Goal: Task Accomplishment & Management: Use online tool/utility

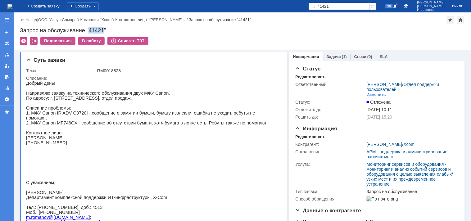
click at [12, 7] on img at bounding box center [9, 6] width 5 height 5
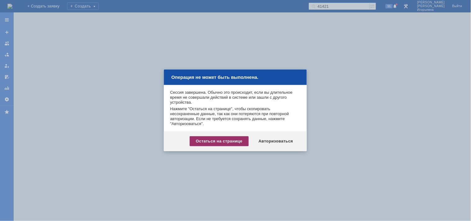
drag, startPoint x: 215, startPoint y: 134, endPoint x: 218, endPoint y: 137, distance: 5.1
click at [215, 135] on div "Остаться на странице Авторизоваться" at bounding box center [235, 141] width 143 height 20
click at [218, 139] on div "Остаться на странице" at bounding box center [219, 141] width 59 height 10
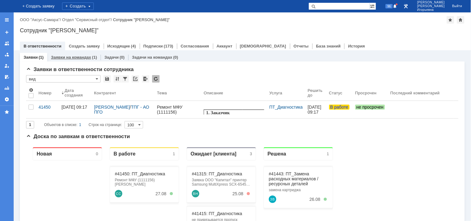
click at [76, 56] on link "Заявки на командах" at bounding box center [71, 57] width 40 height 5
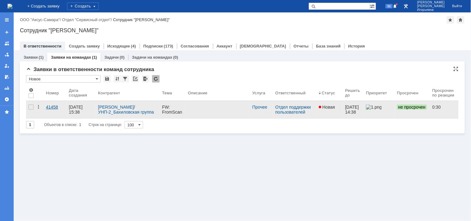
click at [52, 107] on div "41458" at bounding box center [55, 107] width 18 height 5
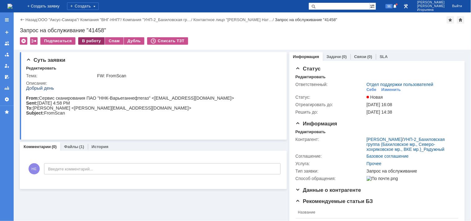
click at [88, 42] on div "В работу" at bounding box center [91, 40] width 26 height 7
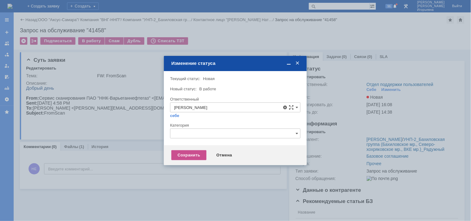
click at [202, 150] on span "[PERSON_NAME]" at bounding box center [235, 152] width 122 height 5
type input "[PERSON_NAME]"
click at [185, 155] on div "Сохранить" at bounding box center [188, 155] width 35 height 10
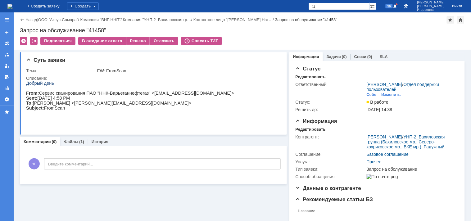
click at [94, 30] on div "Запрос на обслуживание "41458"" at bounding box center [242, 30] width 445 height 6
copy div "41458"
click at [12, 4] on img at bounding box center [9, 6] width 5 height 5
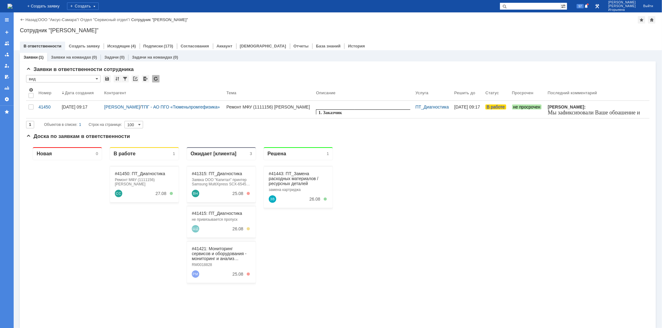
click at [470, 8] on input "text" at bounding box center [530, 5] width 61 height 7
type input "41421"
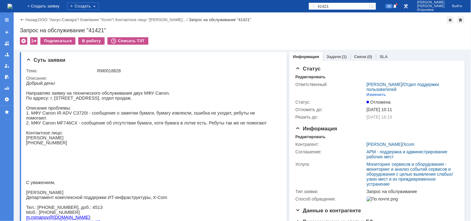
click at [12, 4] on img at bounding box center [9, 6] width 5 height 5
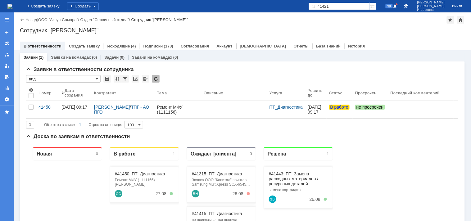
click at [63, 56] on link "Заявки на командах" at bounding box center [71, 57] width 40 height 5
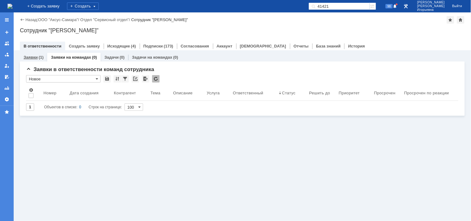
click at [29, 55] on link "Заявки" at bounding box center [31, 57] width 14 height 5
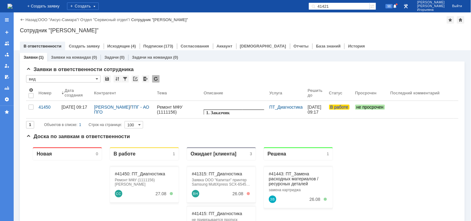
click at [351, 6] on input "41421" at bounding box center [338, 5] width 61 height 7
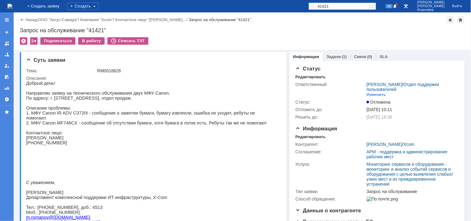
click at [95, 30] on div "Запрос на обслуживание "41421"" at bounding box center [242, 30] width 445 height 6
copy div "41421"
drag, startPoint x: 124, startPoint y: 70, endPoint x: 84, endPoint y: 70, distance: 40.3
click at [84, 70] on tr "Тема: RM0018828" at bounding box center [152, 70] width 253 height 7
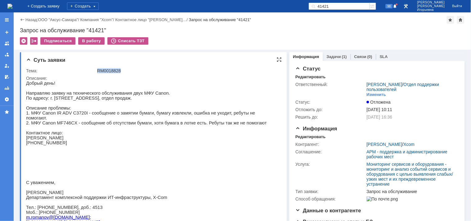
copy tr "RM0018828"
click at [105, 69] on div "RM0018828" at bounding box center [187, 70] width 181 height 5
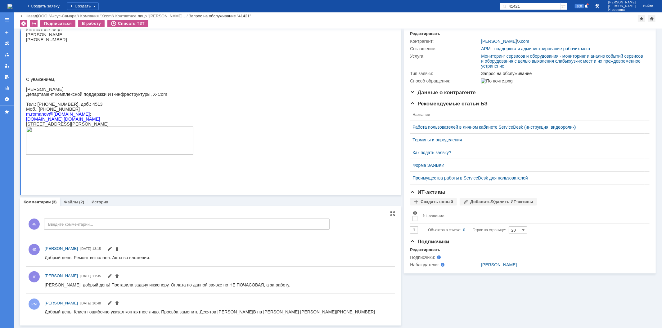
scroll to position [77, 0]
drag, startPoint x: 74, startPoint y: 201, endPoint x: 48, endPoint y: 170, distance: 40.1
click at [74, 201] on link "Файлы" at bounding box center [71, 202] width 14 height 5
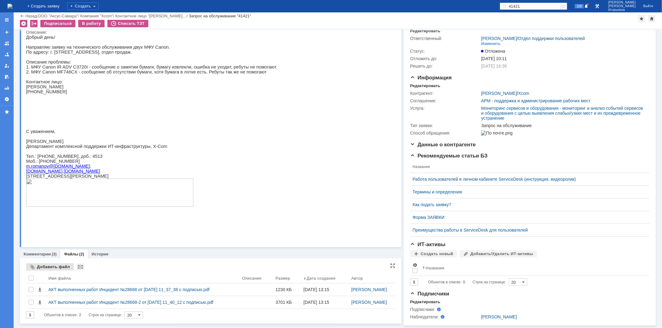
click at [46, 221] on div "Добавить файл" at bounding box center [50, 266] width 48 height 7
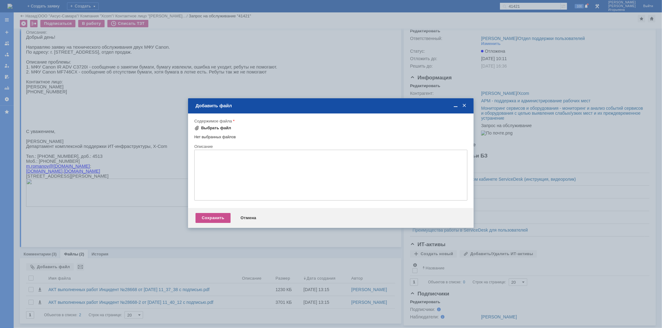
click at [220, 128] on div "Выбрать файл" at bounding box center [216, 128] width 30 height 5
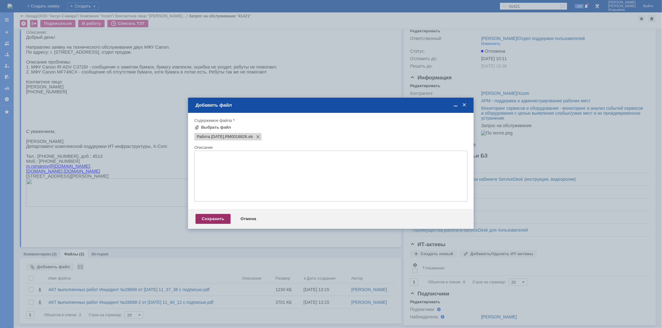
click at [205, 218] on div "Сохранить" at bounding box center [212, 219] width 35 height 10
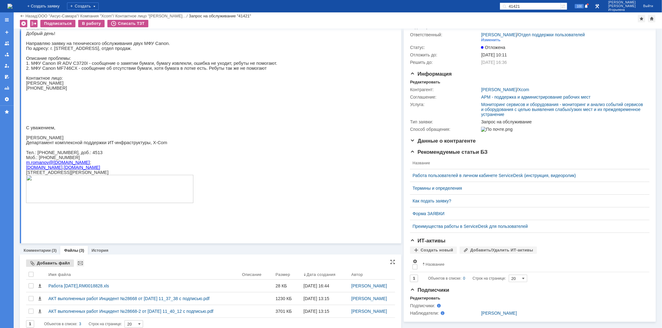
click at [34, 221] on div "Добавить файл" at bounding box center [50, 263] width 48 height 7
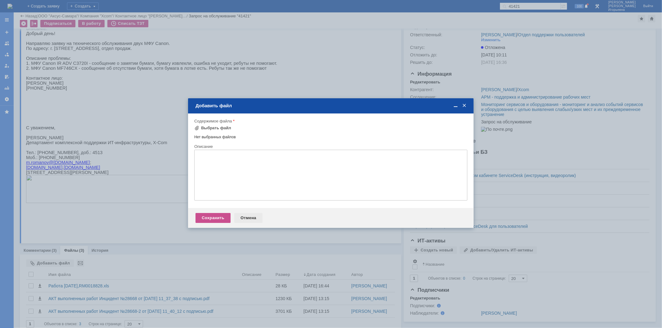
click at [250, 219] on div "Отмена" at bounding box center [248, 218] width 28 height 10
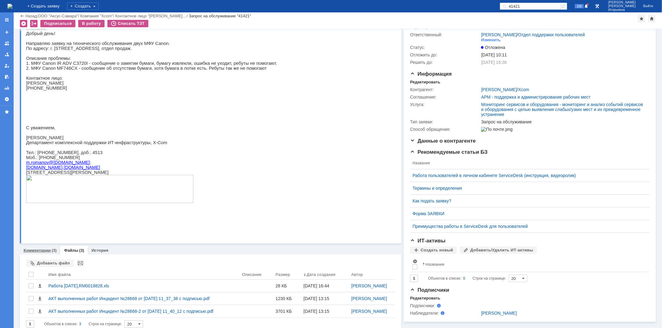
click at [41, 221] on link "Комментарии" at bounding box center [37, 250] width 27 height 5
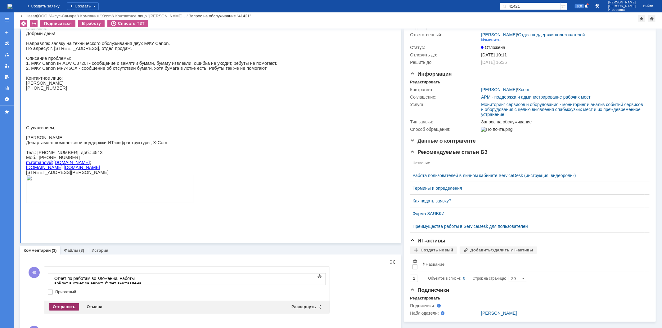
click at [67, 221] on div "Отправить" at bounding box center [64, 306] width 30 height 7
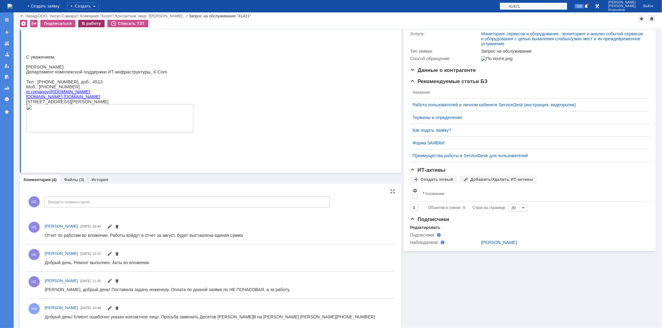
click at [97, 22] on div "В работу" at bounding box center [91, 23] width 26 height 7
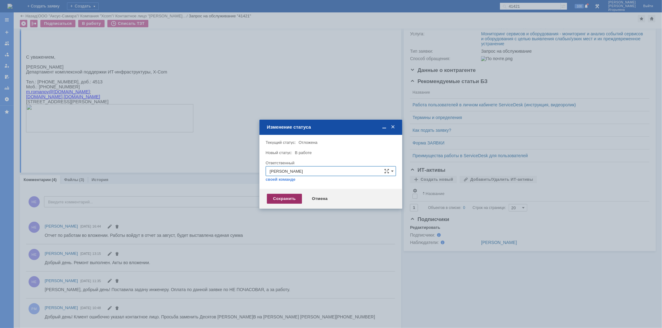
click at [280, 200] on div "Сохранить" at bounding box center [284, 199] width 35 height 10
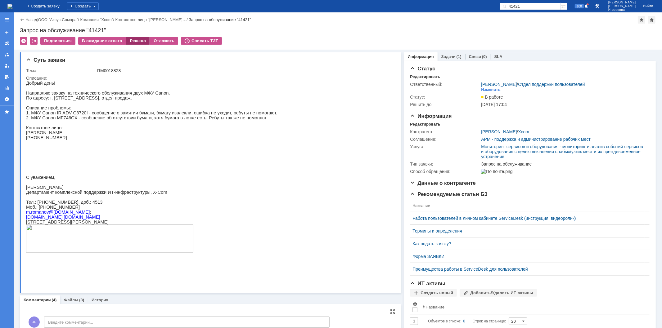
click at [140, 39] on div "Решено" at bounding box center [138, 40] width 24 height 7
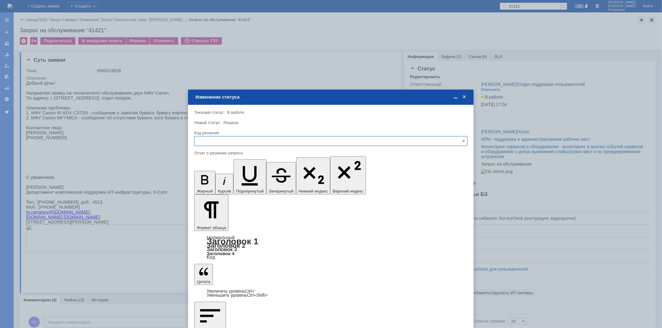
click at [205, 141] on input "text" at bounding box center [330, 141] width 273 height 10
click at [213, 182] on span "Решено" at bounding box center [330, 183] width 265 height 5
type input "Решено"
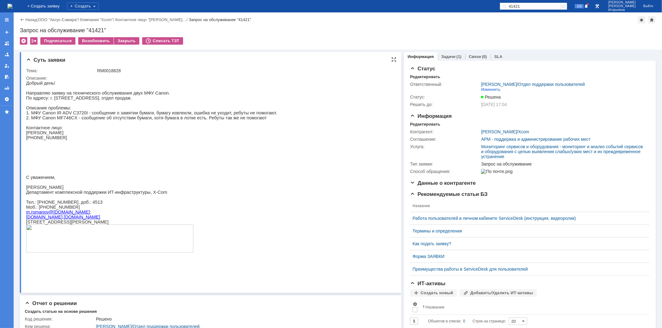
click at [109, 70] on div "RM0018828" at bounding box center [244, 70] width 294 height 5
click at [108, 69] on div "RM0018828" at bounding box center [244, 70] width 294 height 5
copy div "RM0018828"
click at [12, 4] on img at bounding box center [9, 6] width 5 height 5
